Goal: Task Accomplishment & Management: Use online tool/utility

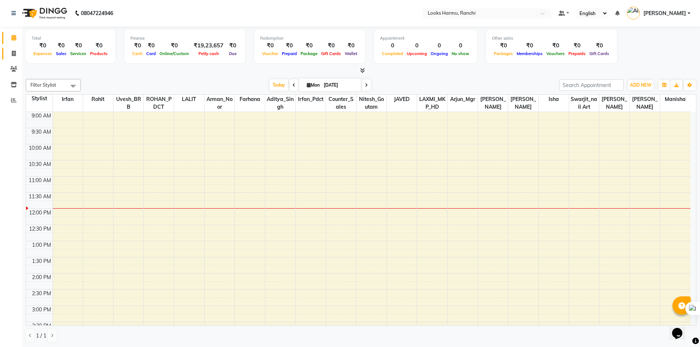
click at [17, 59] on link "Invoice" at bounding box center [11, 54] width 18 height 12
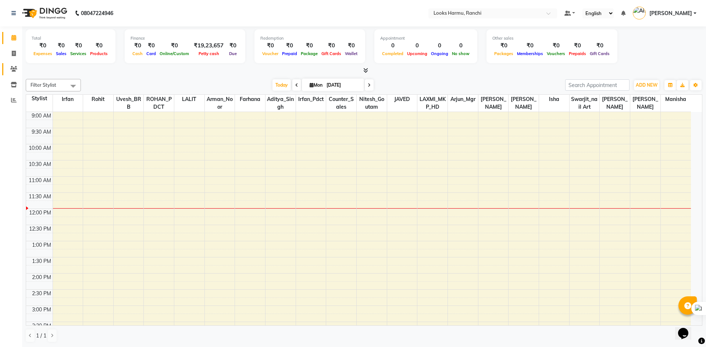
select select "service"
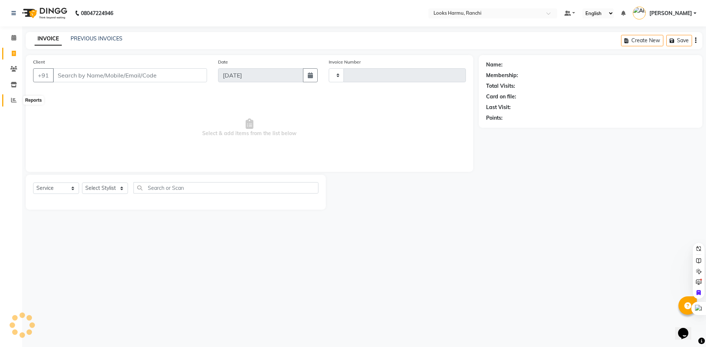
click at [15, 103] on span at bounding box center [13, 100] width 13 height 8
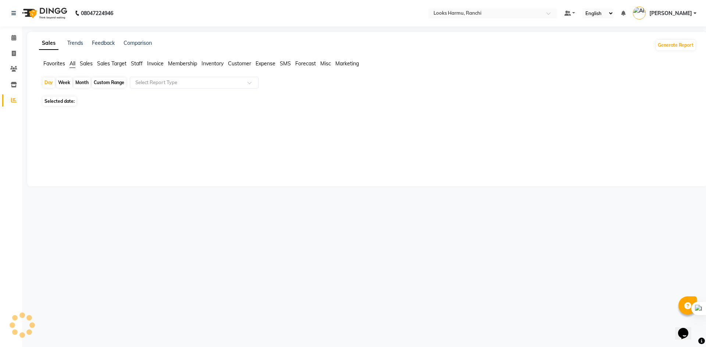
click at [263, 63] on span "Expense" at bounding box center [265, 63] width 20 height 7
click at [166, 83] on input "text" at bounding box center [187, 82] width 106 height 7
click at [112, 85] on div "Custom Range" at bounding box center [109, 83] width 34 height 10
select select "9"
select select "2025"
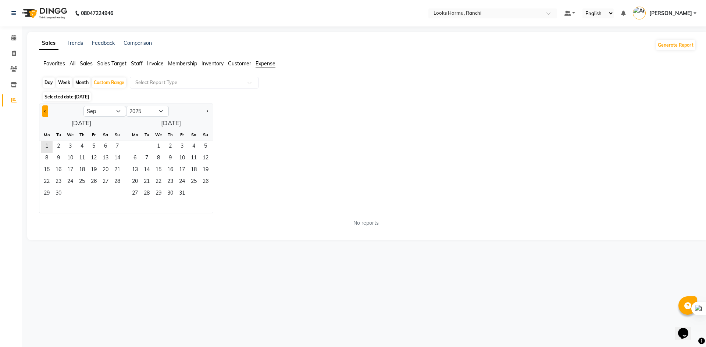
click at [47, 114] on button "Previous month" at bounding box center [45, 111] width 6 height 12
select select "8"
click at [94, 143] on span "1" at bounding box center [94, 147] width 12 height 12
click at [114, 196] on span "31" at bounding box center [117, 194] width 12 height 12
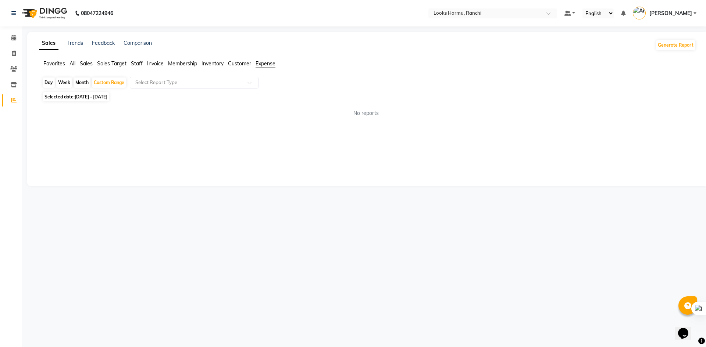
click at [198, 89] on div "Day Week Month Custom Range Select Report Type" at bounding box center [367, 83] width 651 height 13
click at [192, 89] on div "Day Week Month Custom Range Select Report Type" at bounding box center [367, 83] width 651 height 13
click at [193, 87] on div "Select Report Type" at bounding box center [194, 83] width 129 height 12
click at [227, 83] on input "text" at bounding box center [187, 82] width 106 height 7
click at [102, 94] on span "Selected date: [DATE] - [DATE]" at bounding box center [76, 96] width 67 height 9
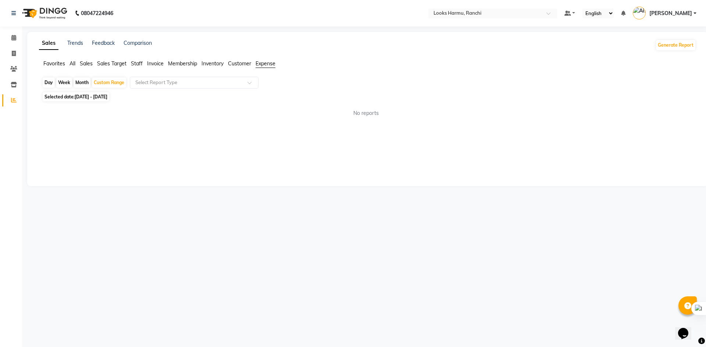
select select "8"
select select "2025"
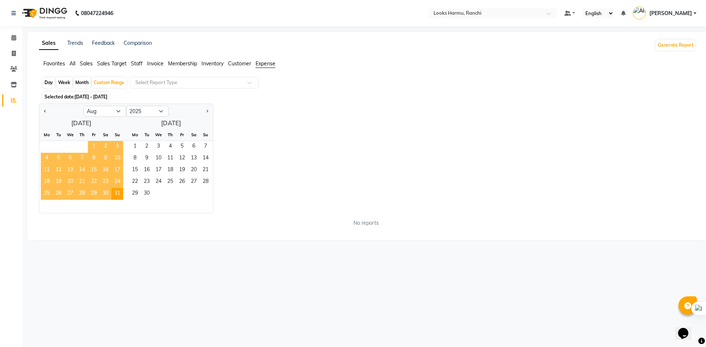
click at [89, 147] on span "1" at bounding box center [94, 147] width 12 height 12
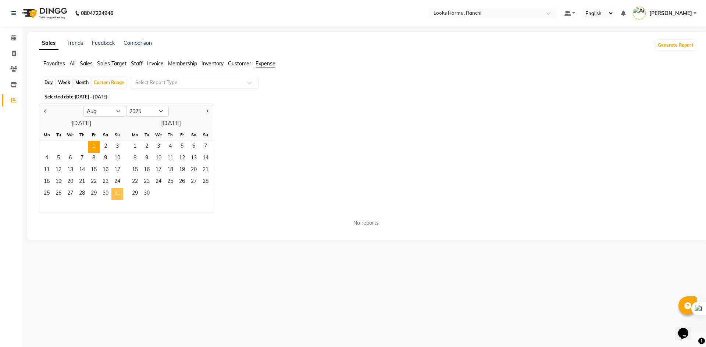
click at [115, 191] on span "31" at bounding box center [117, 194] width 12 height 12
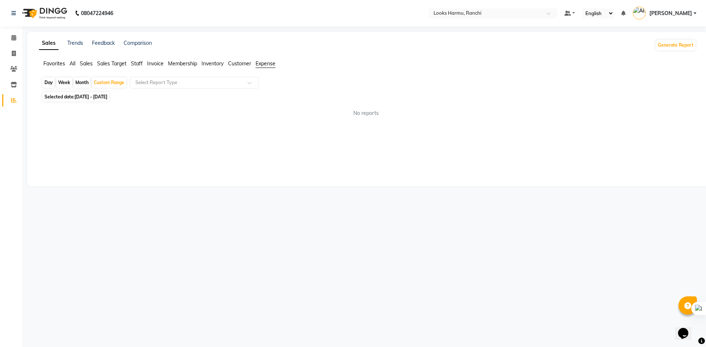
click at [244, 64] on span "Customer" at bounding box center [239, 63] width 23 height 7
click at [185, 64] on span "Membership" at bounding box center [182, 63] width 29 height 7
click at [208, 64] on span "Inventory" at bounding box center [212, 63] width 22 height 7
click at [242, 66] on span "Customer" at bounding box center [239, 63] width 23 height 7
click at [266, 64] on span "Expense" at bounding box center [265, 63] width 20 height 7
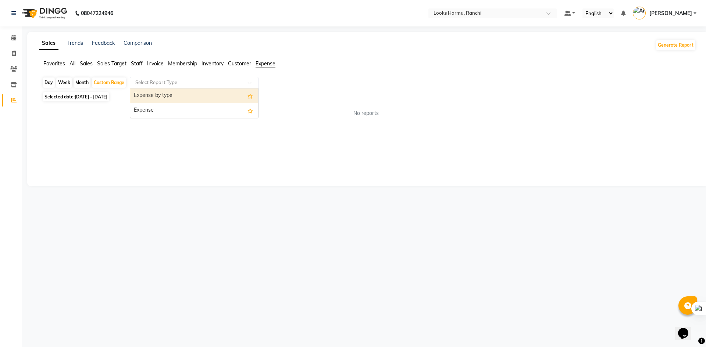
click at [236, 82] on input "text" at bounding box center [187, 82] width 106 height 7
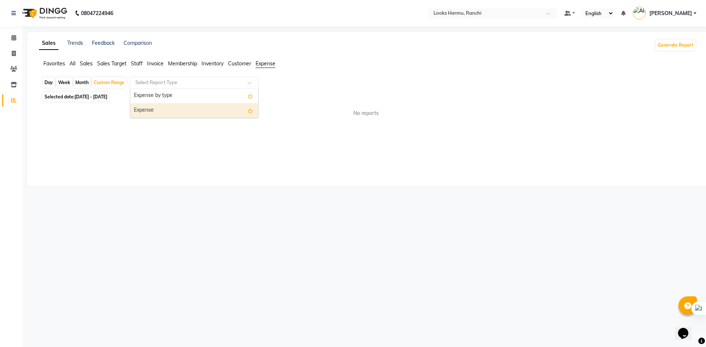
click at [212, 108] on div "Expense" at bounding box center [194, 110] width 128 height 15
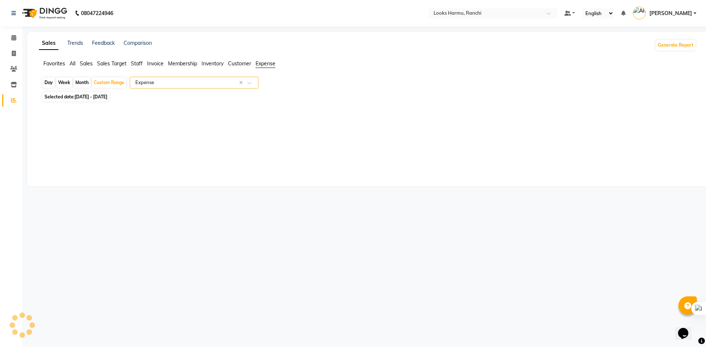
select select "full_report"
select select "csv"
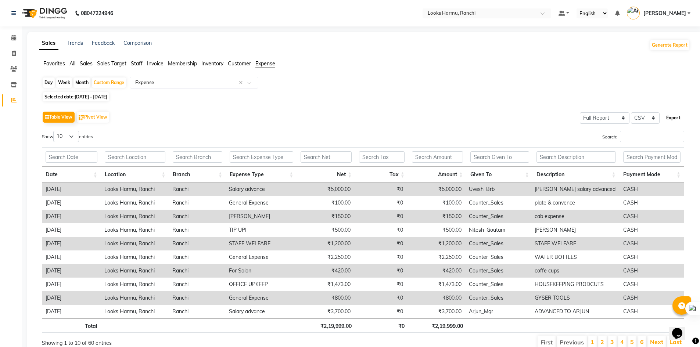
click at [672, 117] on button "Export" at bounding box center [673, 118] width 20 height 12
click at [488, 105] on div "Table View Pivot View Select Full Report Filtered Report Select CSV PDF Export …" at bounding box center [363, 230] width 654 height 252
click at [14, 54] on icon at bounding box center [14, 54] width 4 height 6
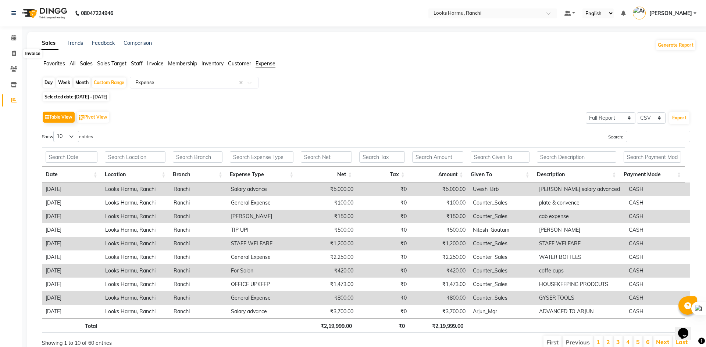
select select "6247"
select select "service"
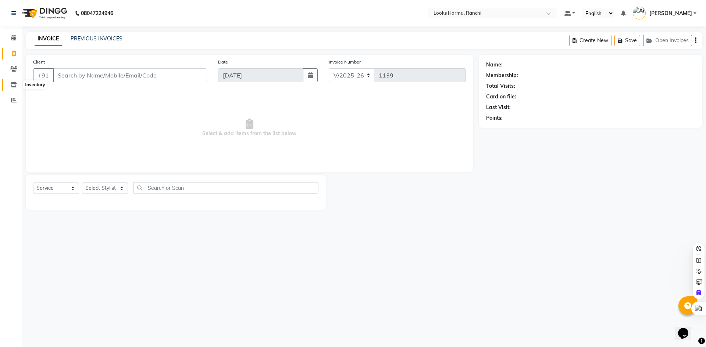
click at [15, 85] on icon at bounding box center [14, 85] width 6 height 6
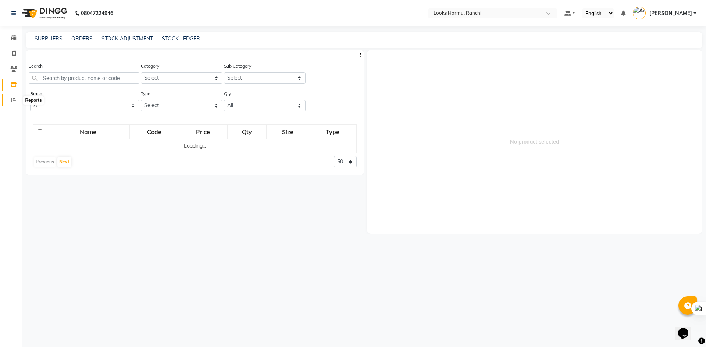
click at [13, 99] on icon at bounding box center [14, 100] width 6 height 6
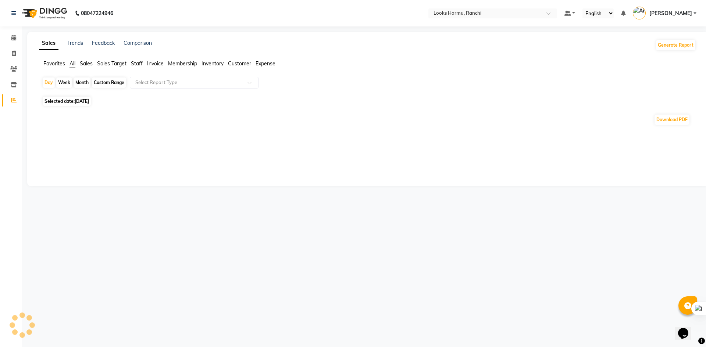
click at [115, 83] on div "Custom Range" at bounding box center [109, 83] width 34 height 10
select select "9"
select select "2025"
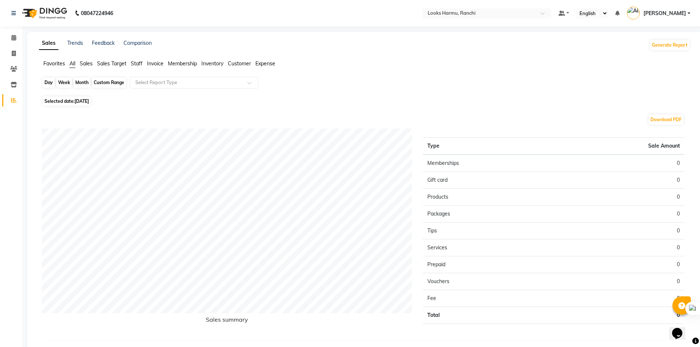
click at [94, 81] on div "Custom Range" at bounding box center [109, 83] width 34 height 10
select select "9"
select select "2025"
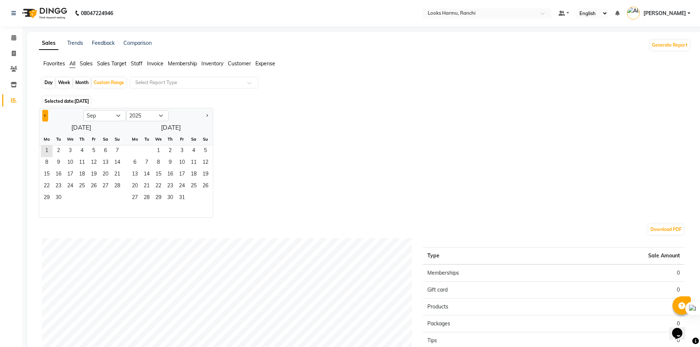
click at [45, 118] on button "Previous month" at bounding box center [45, 116] width 6 height 12
select select "8"
click at [98, 150] on span "1" at bounding box center [94, 152] width 12 height 12
click at [116, 199] on span "31" at bounding box center [117, 199] width 12 height 12
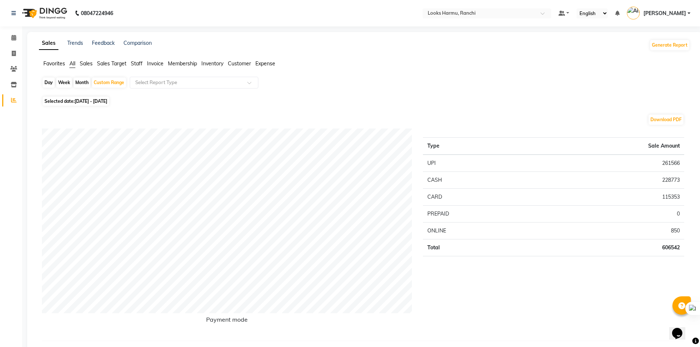
click at [207, 65] on span "Inventory" at bounding box center [212, 63] width 22 height 7
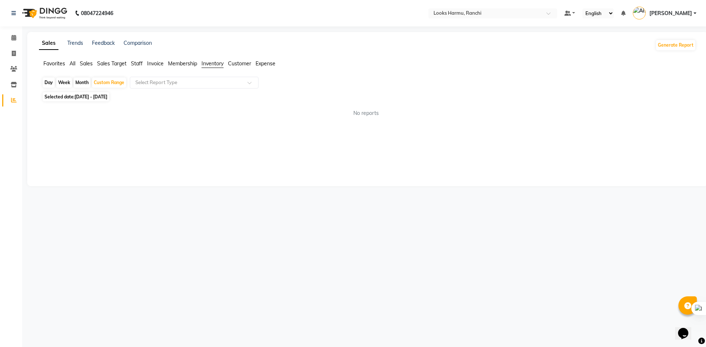
click at [232, 60] on span "Customer" at bounding box center [239, 63] width 23 height 7
click at [275, 65] on span "Expense" at bounding box center [265, 63] width 20 height 7
click at [137, 64] on span "Staff" at bounding box center [137, 63] width 12 height 7
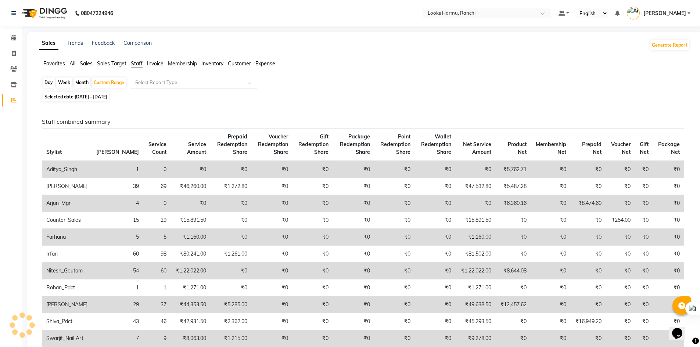
click at [110, 64] on span "Sales Target" at bounding box center [111, 63] width 29 height 7
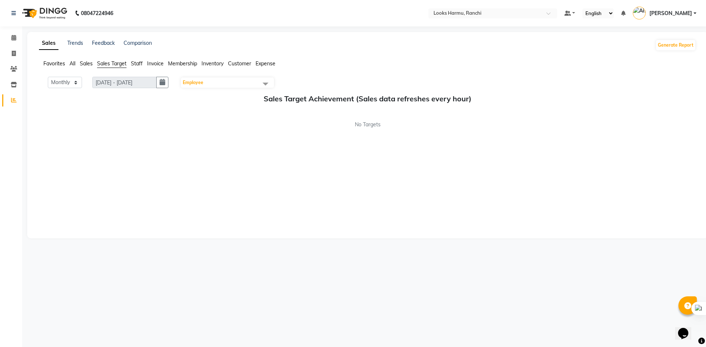
click at [85, 64] on span "Sales" at bounding box center [86, 63] width 13 height 7
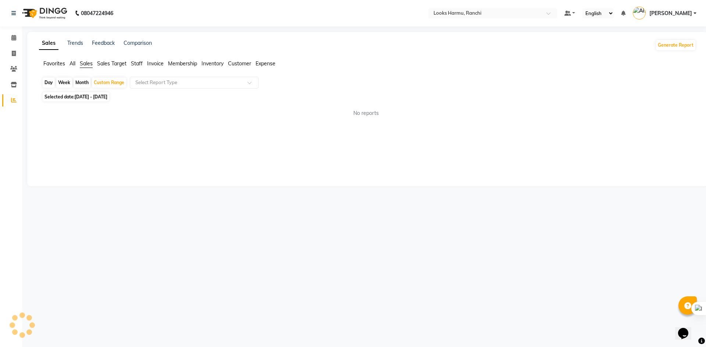
click at [205, 89] on div "Day Week Month Custom Range Select Report Type" at bounding box center [367, 83] width 651 height 13
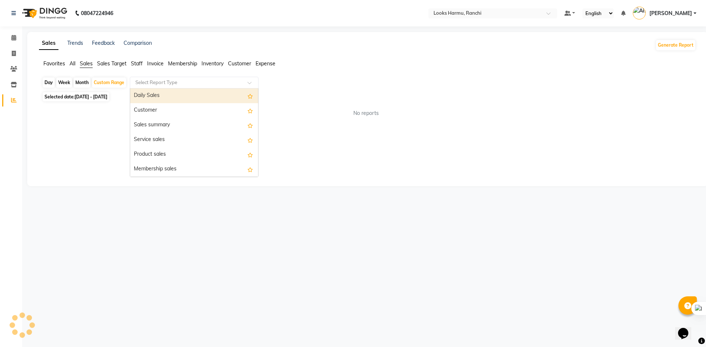
click at [185, 82] on input "text" at bounding box center [187, 82] width 106 height 7
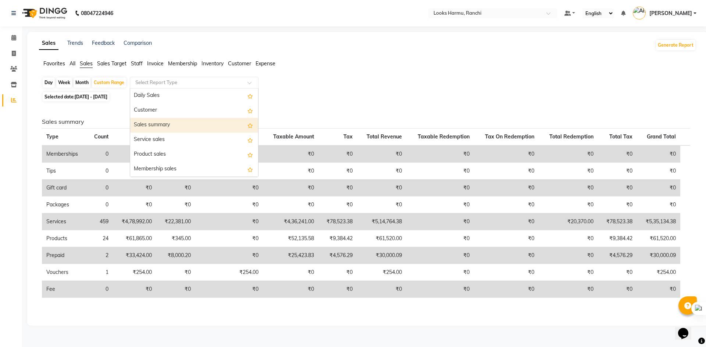
click at [179, 123] on div "Sales summary" at bounding box center [194, 125] width 128 height 15
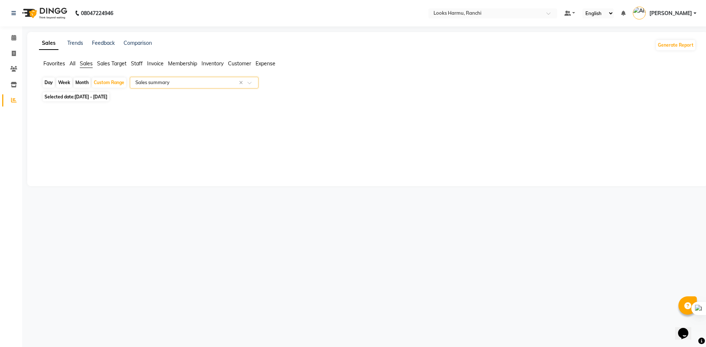
select select "full_report"
select select "csv"
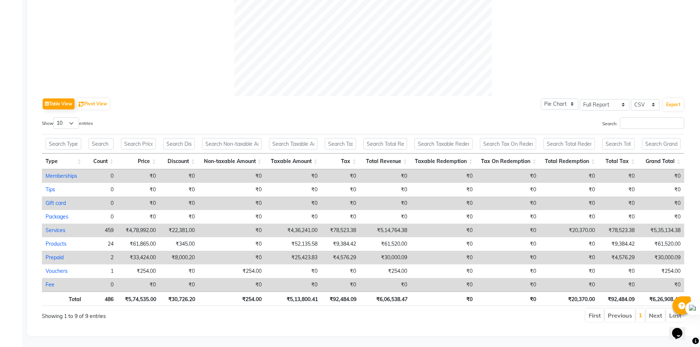
scroll to position [0, 6]
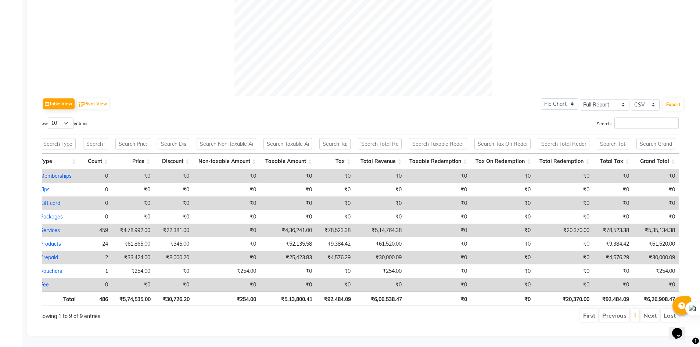
drag, startPoint x: 44, startPoint y: 168, endPoint x: 705, endPoint y: 266, distance: 668.3
copy table "Type Count Price Discount Non-taxable Amount Taxable Amount Tax Total Revenue T…"
click at [677, 101] on button "Export" at bounding box center [673, 104] width 20 height 12
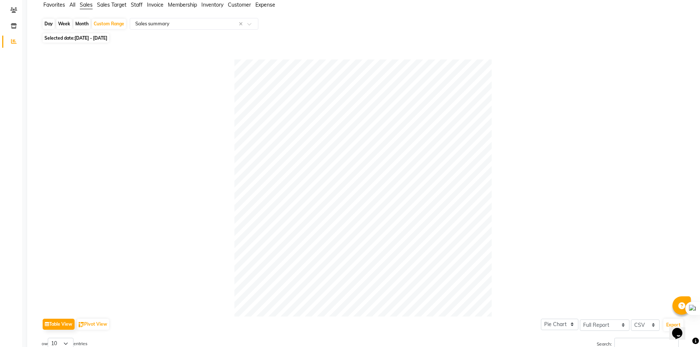
scroll to position [0, 0]
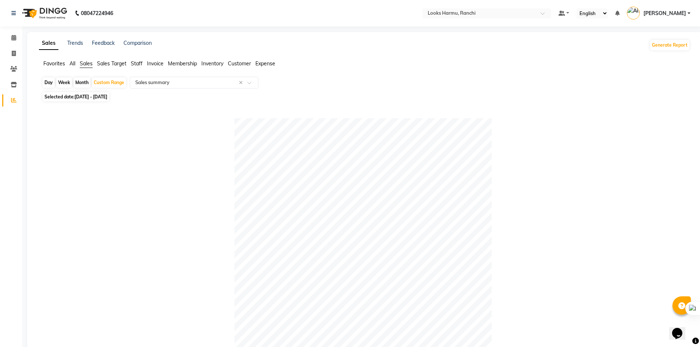
click at [132, 64] on span "Staff" at bounding box center [137, 63] width 12 height 7
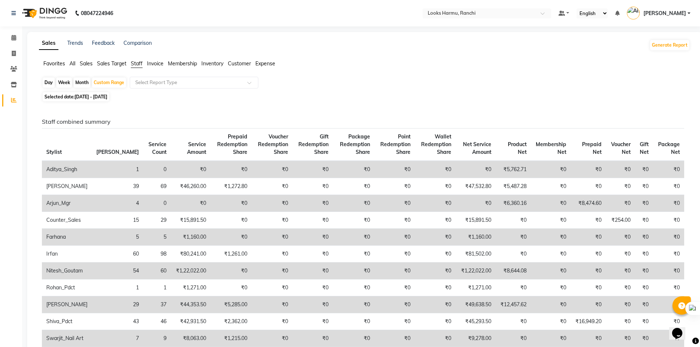
click at [155, 64] on span "Invoice" at bounding box center [155, 63] width 17 height 7
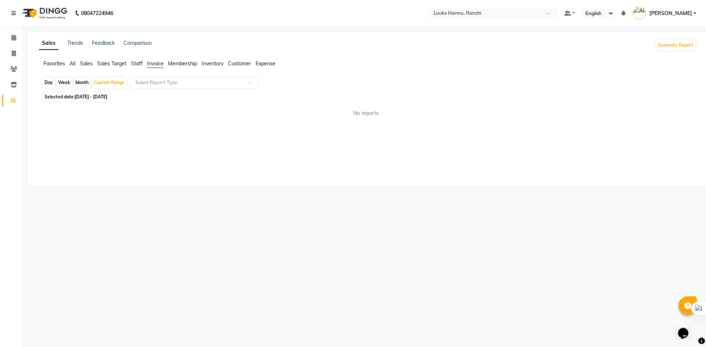
click at [115, 67] on li "Sales Target" at bounding box center [111, 64] width 29 height 8
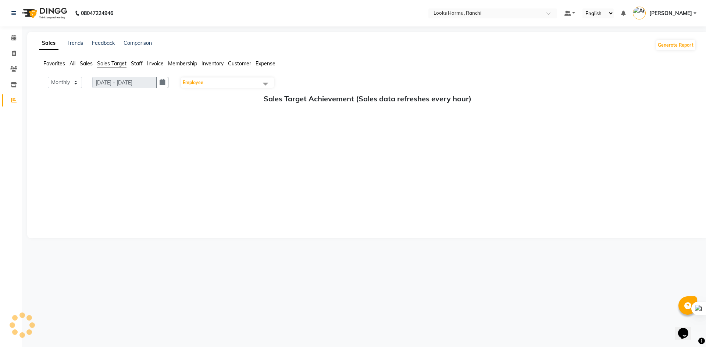
click at [118, 64] on span "Sales Target" at bounding box center [111, 63] width 29 height 7
click at [72, 63] on span "All" at bounding box center [72, 63] width 6 height 7
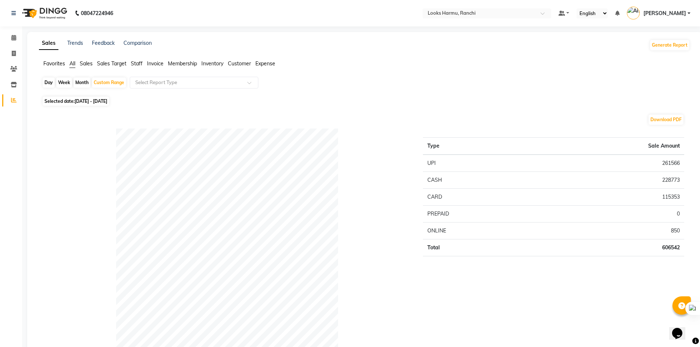
click at [215, 64] on span "Inventory" at bounding box center [212, 63] width 22 height 7
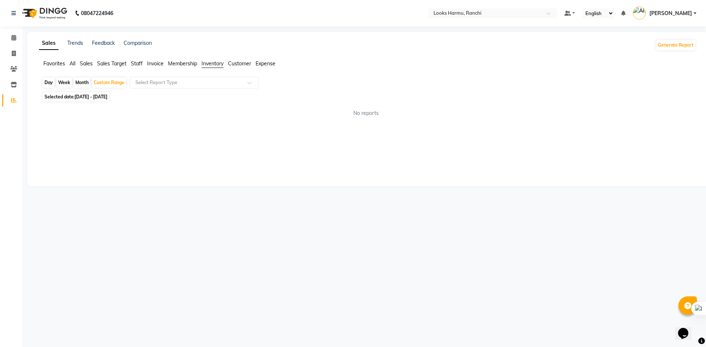
click at [169, 64] on span "Membership" at bounding box center [182, 63] width 29 height 7
click at [154, 64] on span "Invoice" at bounding box center [155, 63] width 17 height 7
click at [140, 63] on span "Staff" at bounding box center [137, 63] width 12 height 7
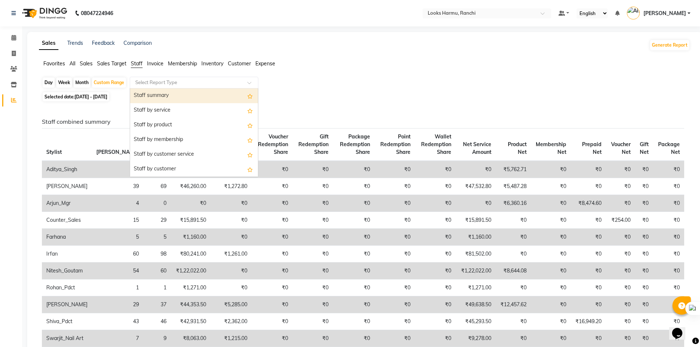
click at [150, 84] on input "text" at bounding box center [187, 82] width 106 height 7
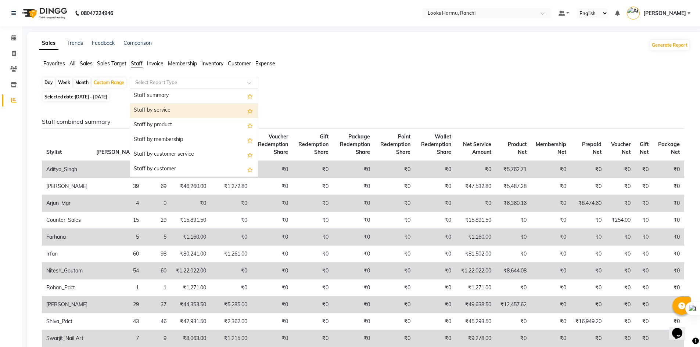
click at [162, 116] on div "Staff by service" at bounding box center [194, 110] width 128 height 15
select select "full_report"
select select "csv"
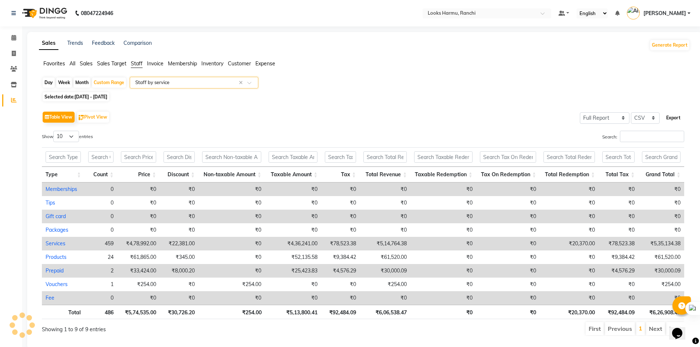
click at [675, 116] on button "Export" at bounding box center [673, 118] width 20 height 12
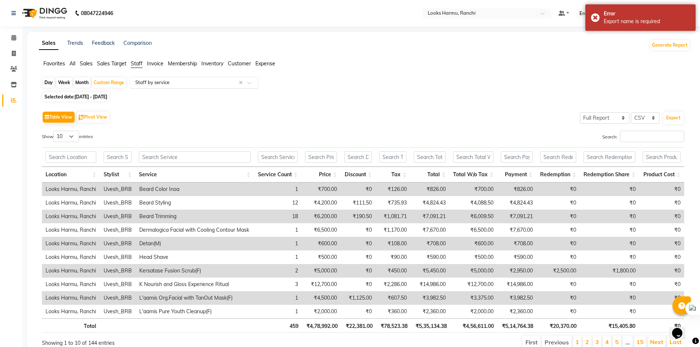
click at [191, 84] on input "text" at bounding box center [187, 82] width 106 height 7
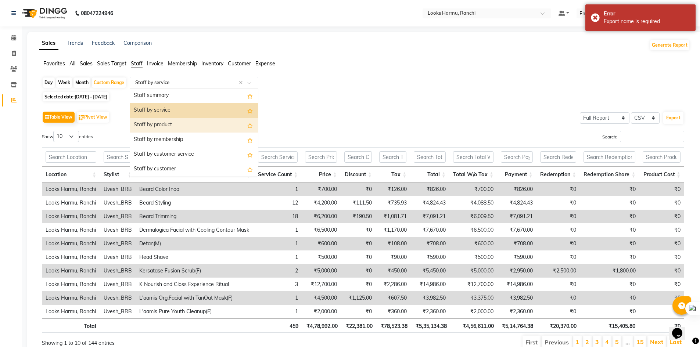
click at [191, 124] on div "Staff by product" at bounding box center [194, 125] width 128 height 15
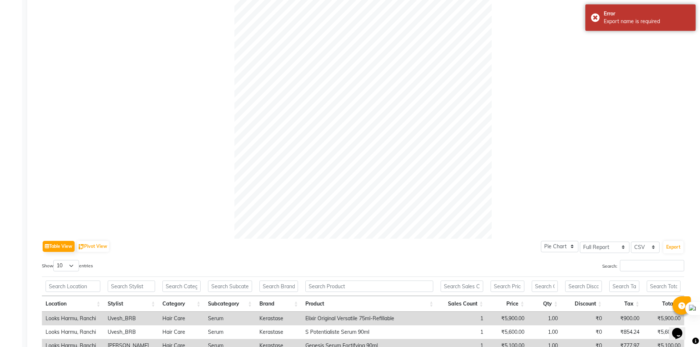
scroll to position [220, 0]
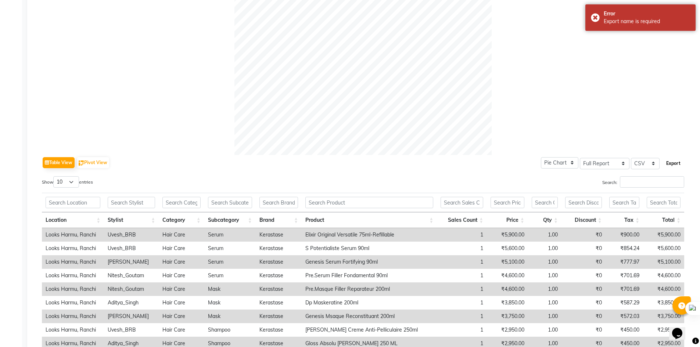
click at [675, 167] on button "Export" at bounding box center [673, 163] width 20 height 12
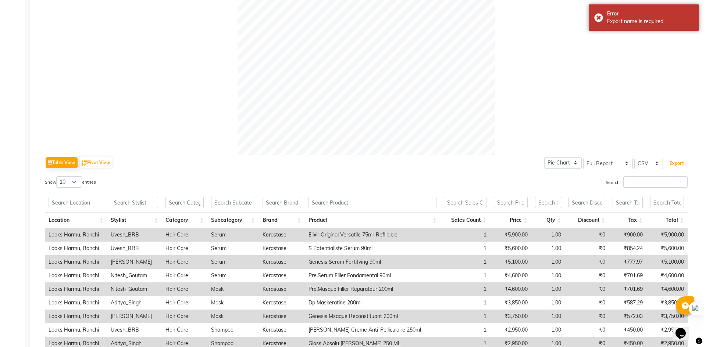
scroll to position [0, 0]
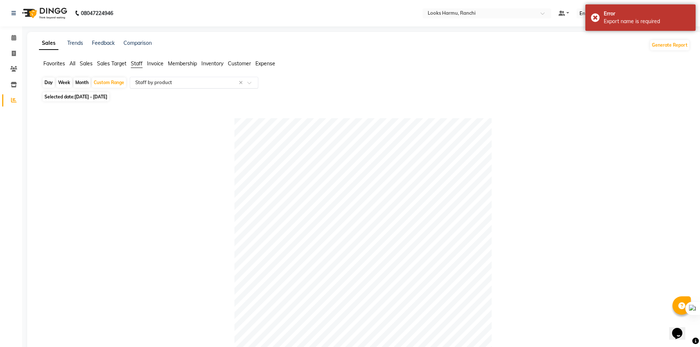
click at [172, 82] on input "text" at bounding box center [187, 82] width 106 height 7
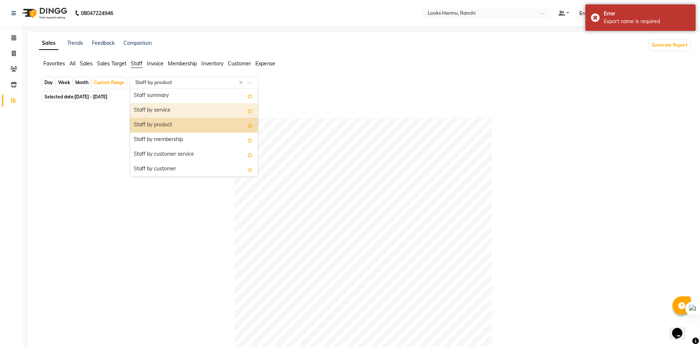
click at [168, 113] on div "Staff by service" at bounding box center [194, 110] width 128 height 15
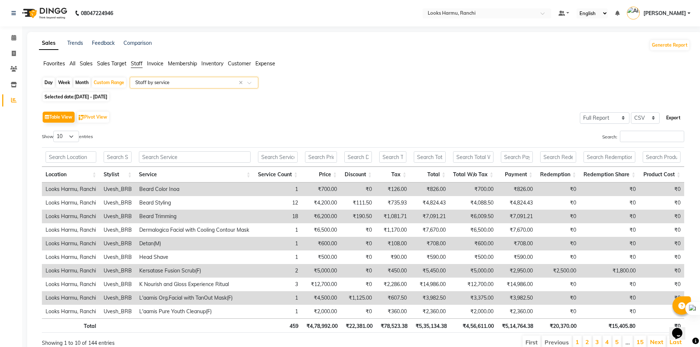
click at [675, 115] on button "Export" at bounding box center [673, 118] width 20 height 12
click at [9, 53] on span at bounding box center [13, 54] width 13 height 8
select select "service"
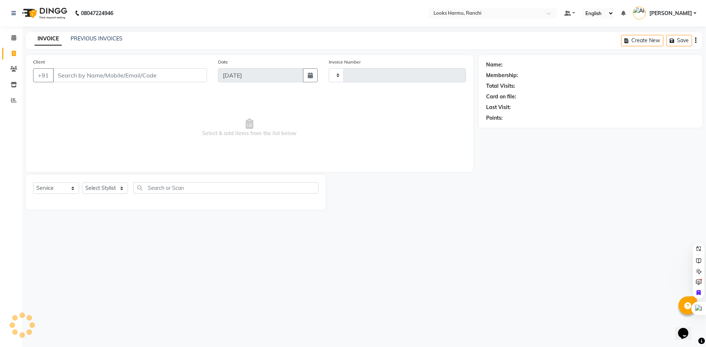
type input "1141"
select select "6247"
select select "V"
